Goal: Task Accomplishment & Management: Use online tool/utility

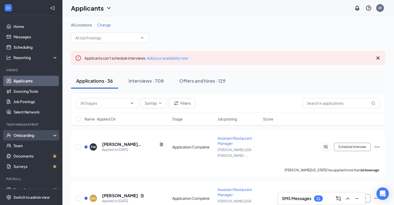
click at [27, 138] on div "Onboarding" at bounding box center [31, 135] width 62 height 10
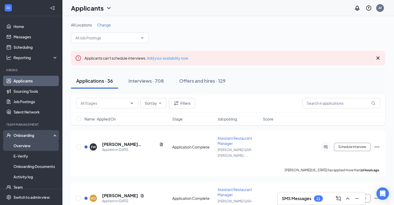
click at [27, 145] on link "Overview" at bounding box center [35, 145] width 44 height 10
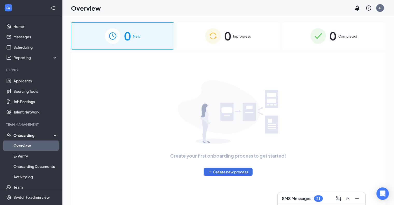
scroll to position [23, 0]
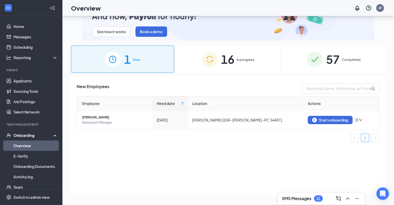
click at [233, 64] on span "16" at bounding box center [227, 59] width 13 height 18
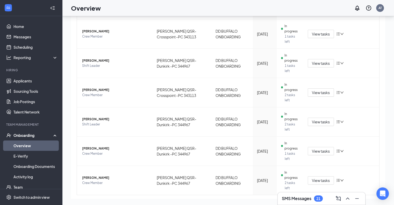
scroll to position [245, 0]
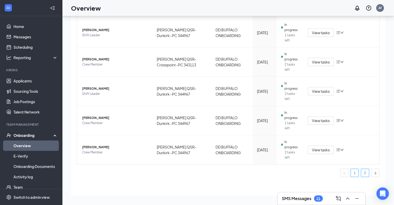
click at [361, 174] on link "2" at bounding box center [365, 173] width 8 height 8
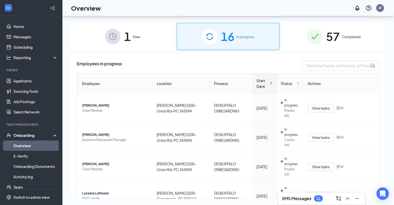
scroll to position [15, 0]
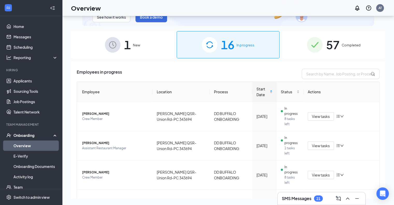
click at [336, 48] on span "57" at bounding box center [332, 45] width 13 height 18
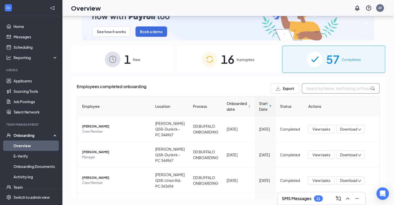
click at [323, 90] on input "text" at bounding box center [341, 88] width 78 height 10
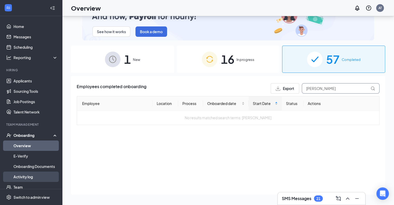
type input "[PERSON_NAME]"
click at [28, 176] on link "Activity log" at bounding box center [35, 177] width 44 height 10
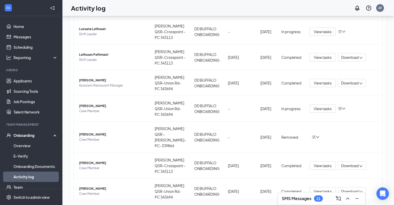
scroll to position [88, 0]
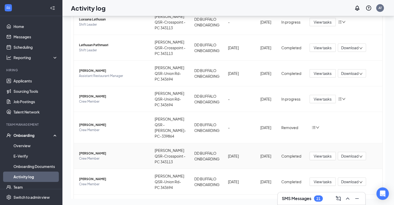
click at [103, 151] on span "[PERSON_NAME]" at bounding box center [112, 153] width 67 height 5
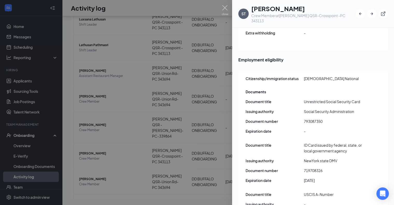
scroll to position [609, 0]
